Goal: Task Accomplishment & Management: Use online tool/utility

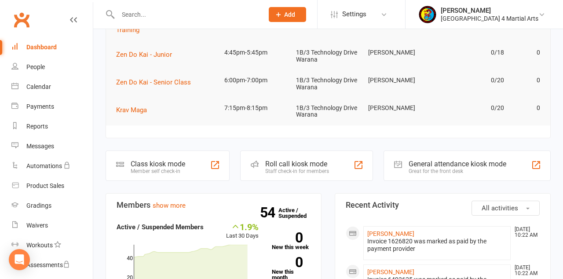
scroll to position [166, 0]
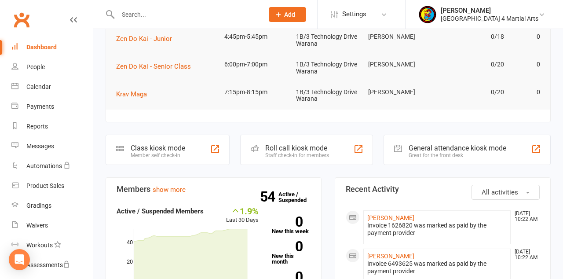
click at [166, 147] on div "Class kiosk mode" at bounding box center [158, 148] width 55 height 8
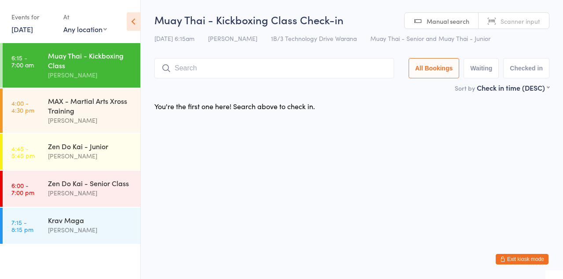
click at [186, 65] on input "search" at bounding box center [274, 68] width 240 height 20
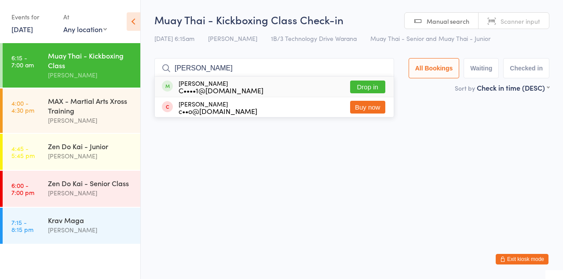
type input "Carl"
click at [376, 89] on button "Drop in" at bounding box center [367, 87] width 35 height 13
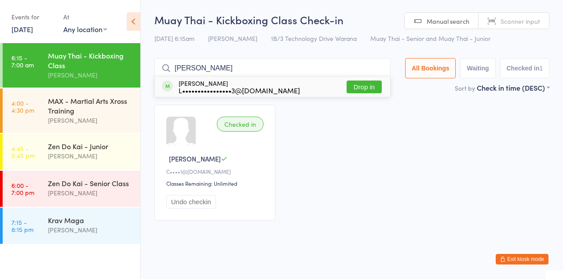
type input "Luke"
click at [370, 89] on button "Drop in" at bounding box center [364, 87] width 35 height 13
